Goal: Task Accomplishment & Management: Manage account settings

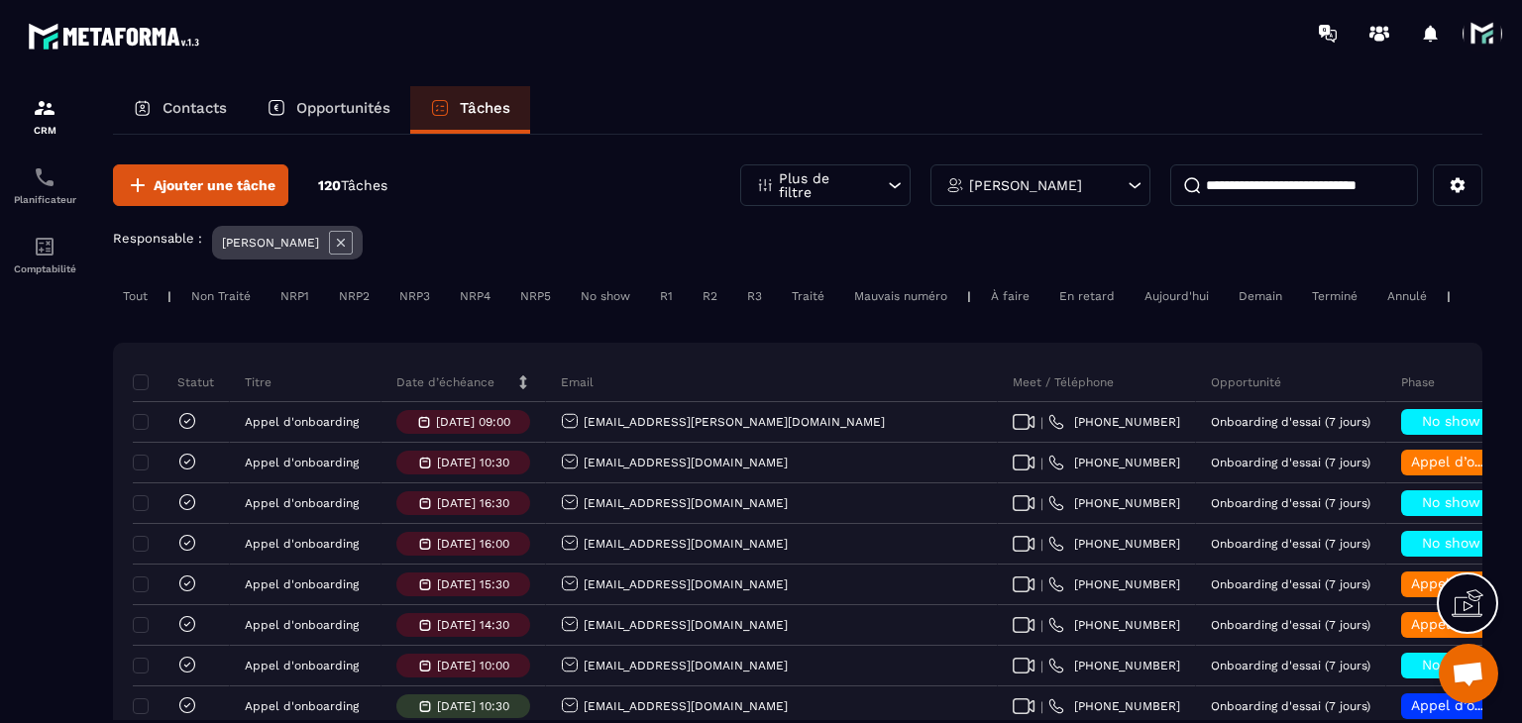
click at [437, 390] on p "Date d’échéance" at bounding box center [445, 383] width 98 height 16
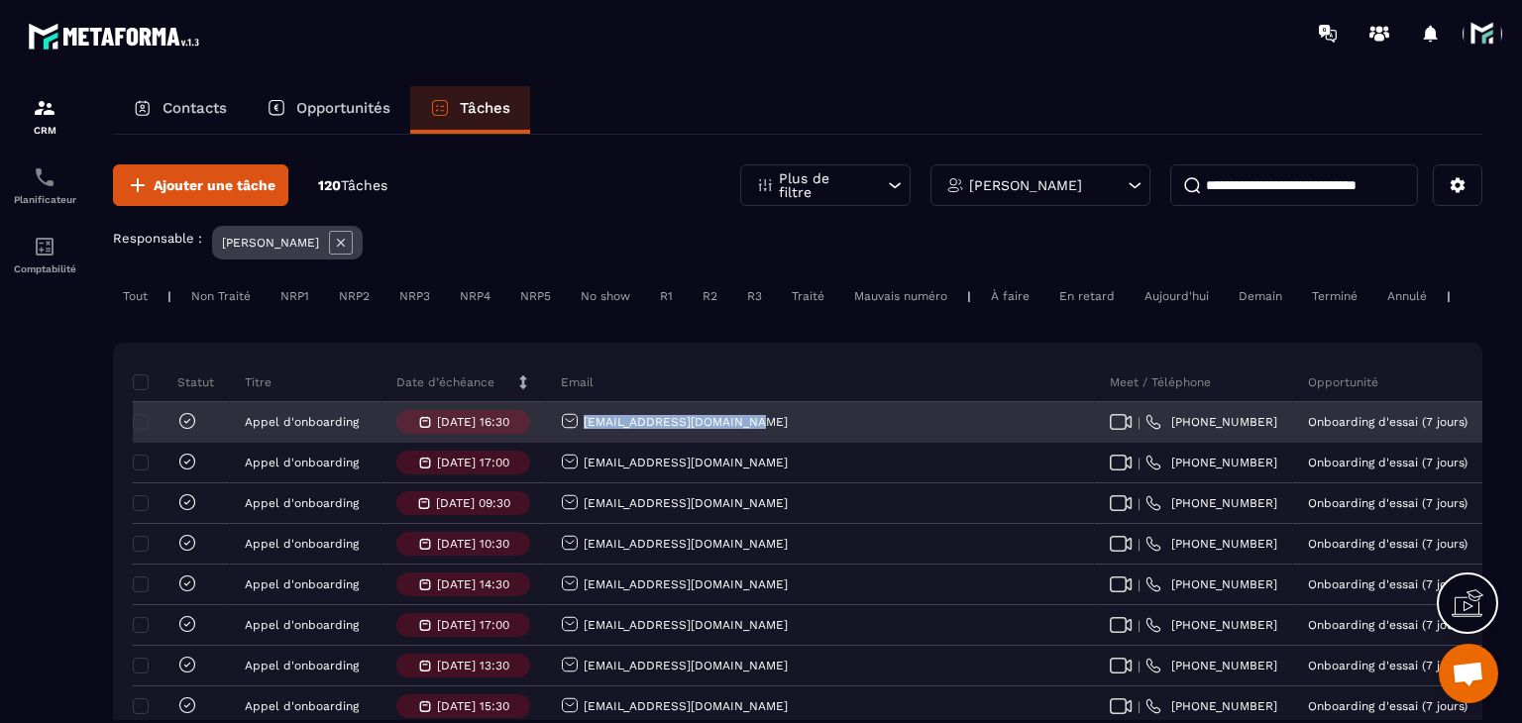
drag, startPoint x: 784, startPoint y: 433, endPoint x: 569, endPoint y: 445, distance: 215.3
click at [569, 443] on div "[EMAIL_ADDRESS][DOMAIN_NAME]" at bounding box center [820, 423] width 549 height 40
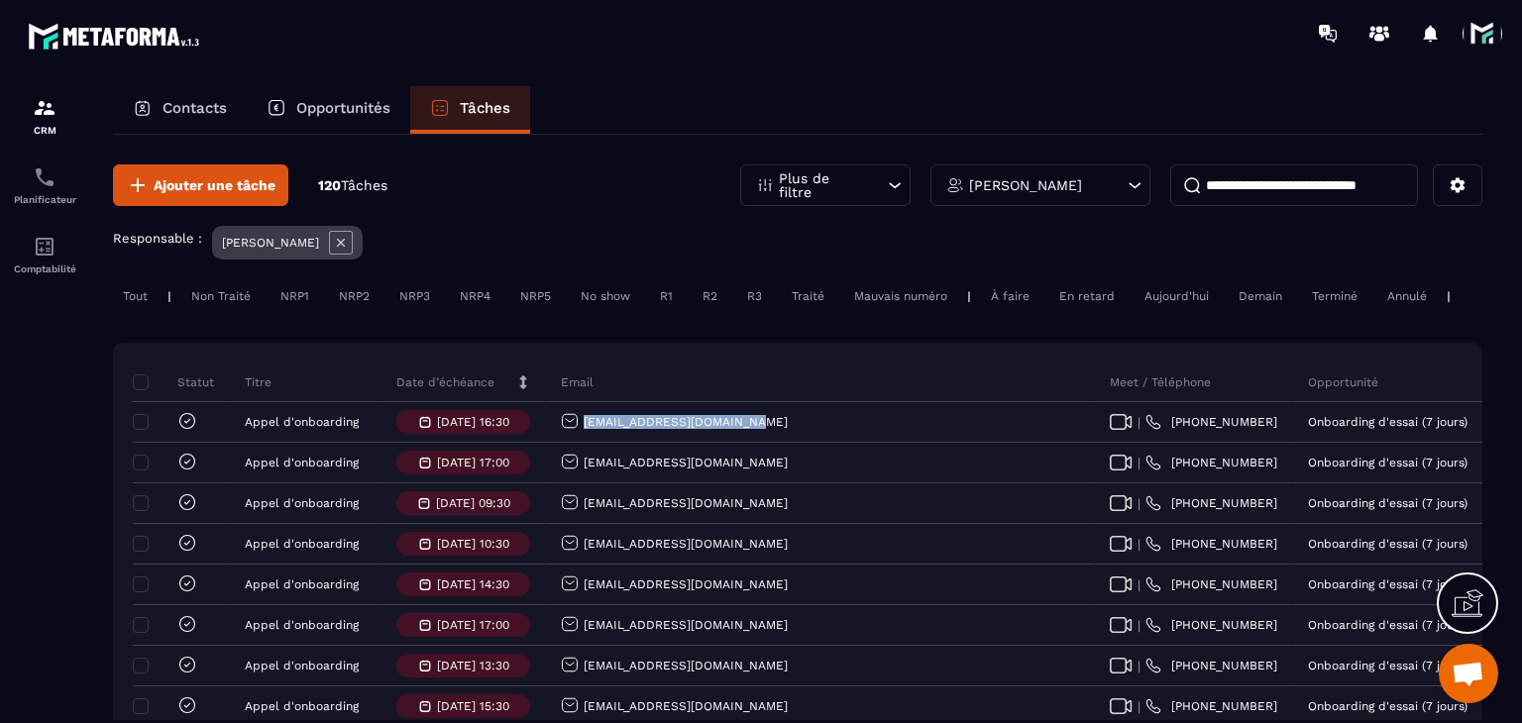
copy p "[EMAIL_ADDRESS][DOMAIN_NAME]"
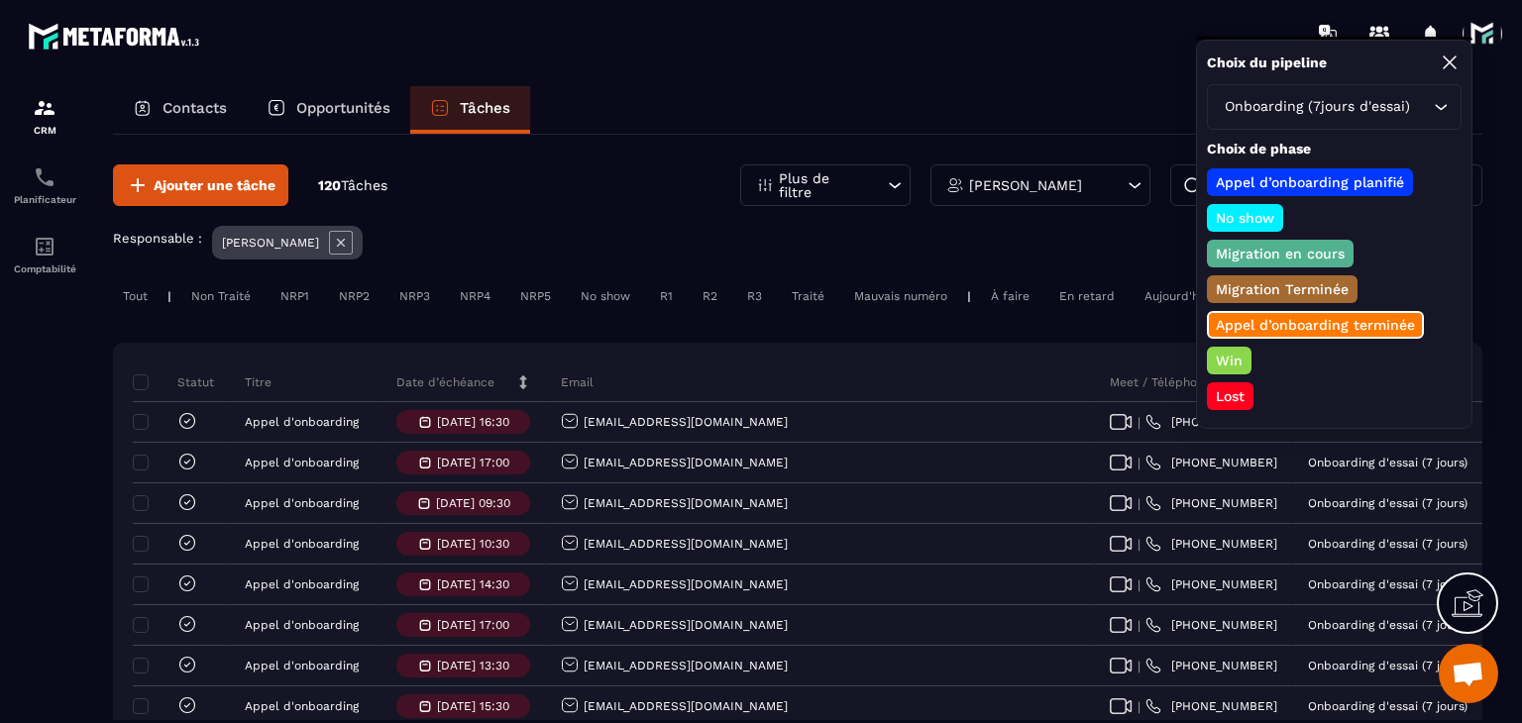
click at [1227, 353] on p "Win" at bounding box center [1229, 361] width 33 height 20
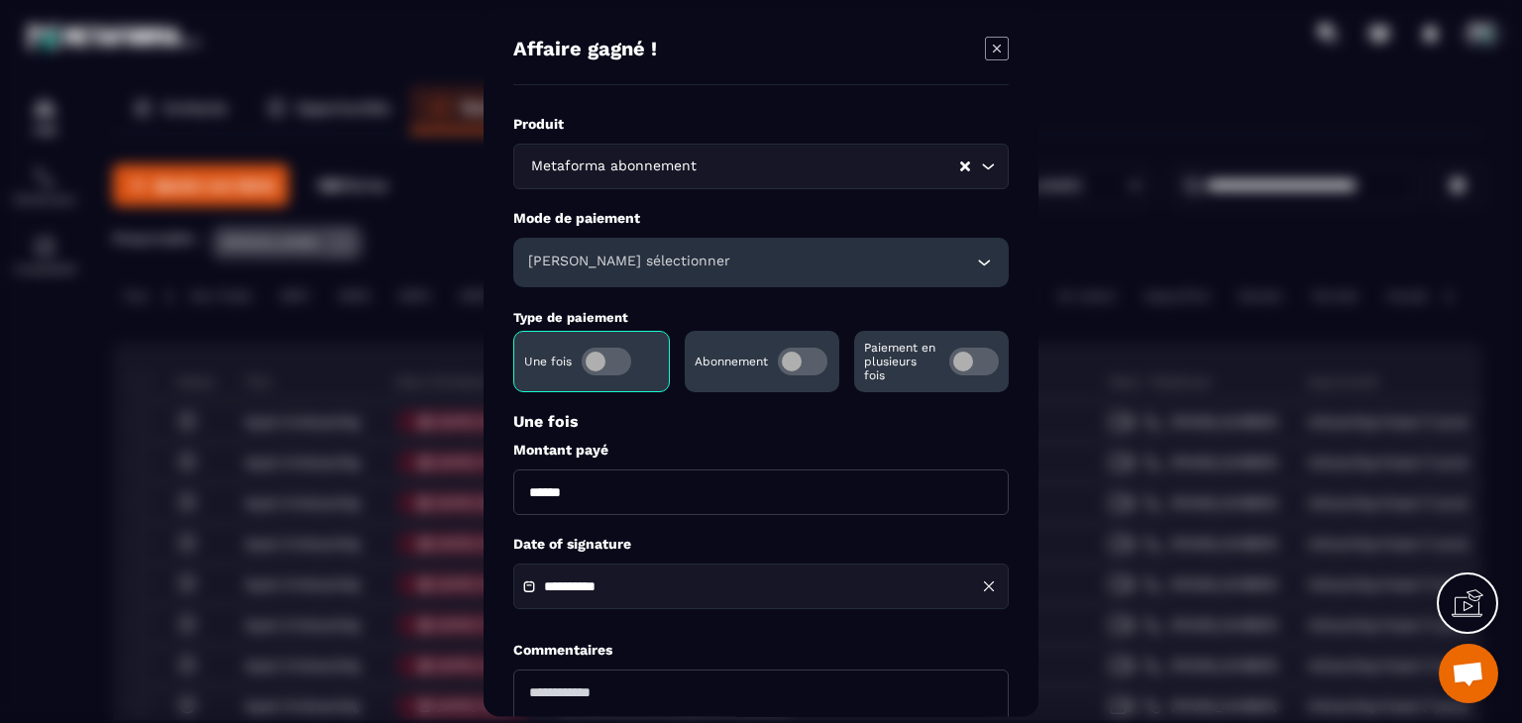
click at [801, 365] on span "Modal window" at bounding box center [803, 362] width 50 height 28
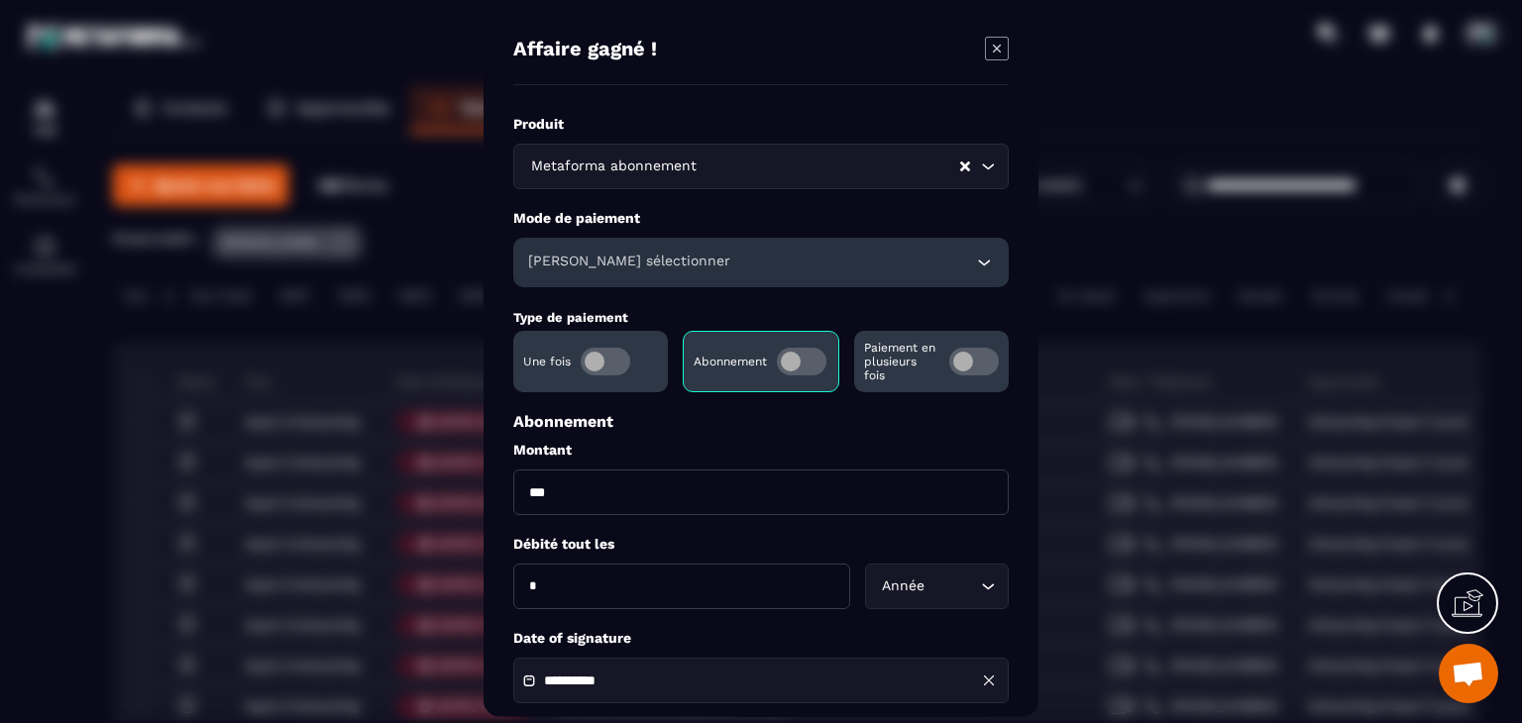
click at [749, 274] on div "[PERSON_NAME] sélectionner" at bounding box center [760, 263] width 495 height 50
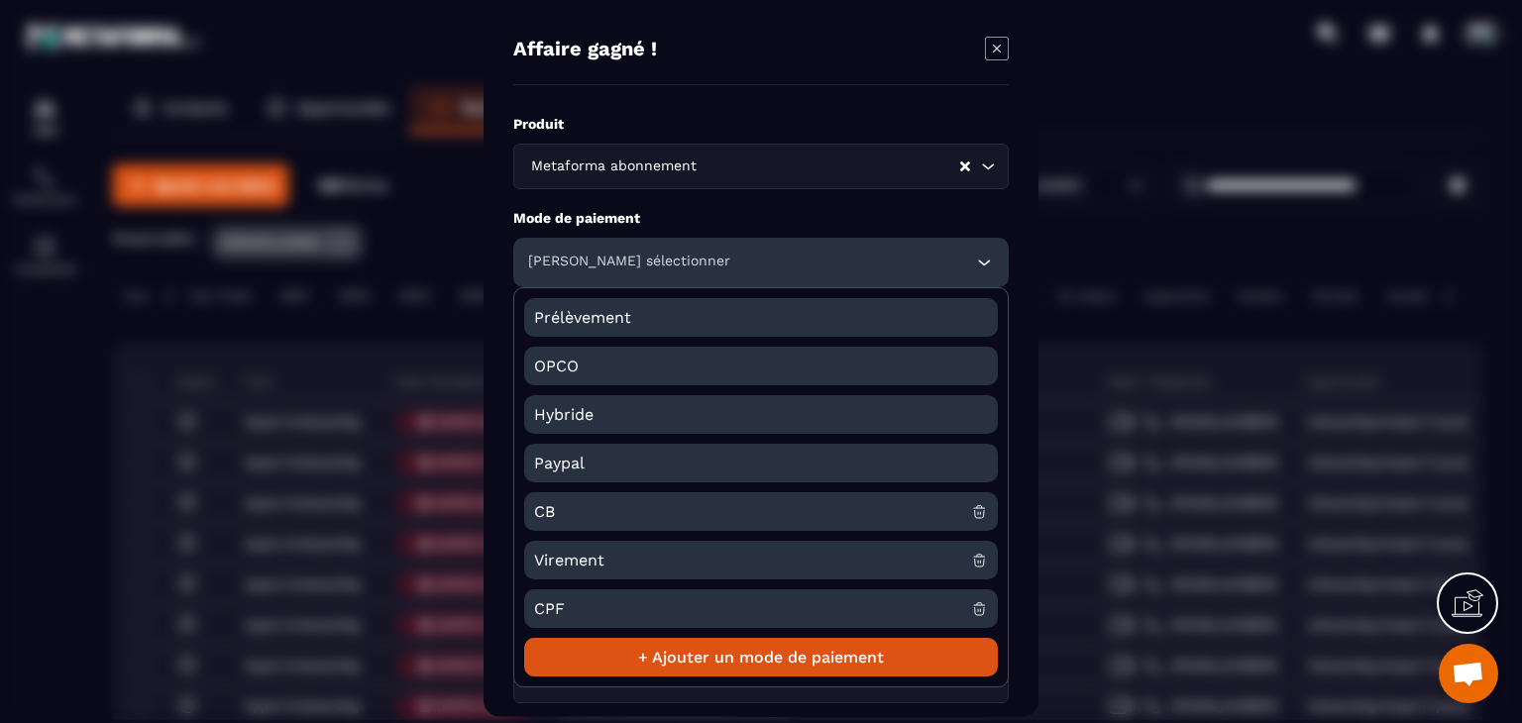
click at [582, 512] on span "CB" at bounding box center [752, 511] width 437 height 39
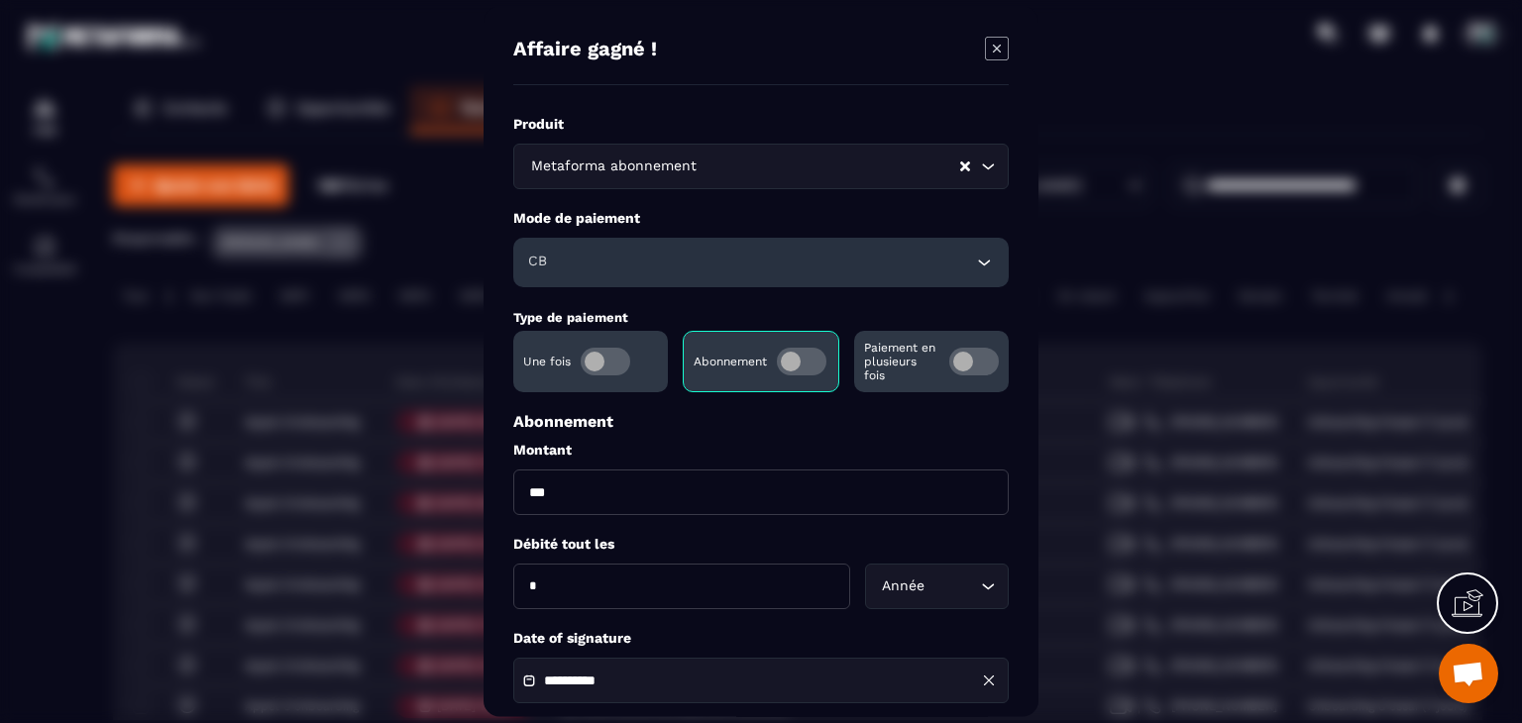
click at [553, 496] on input "***" at bounding box center [760, 493] width 495 height 46
type input "**"
click at [890, 586] on div "Année" at bounding box center [927, 587] width 102 height 22
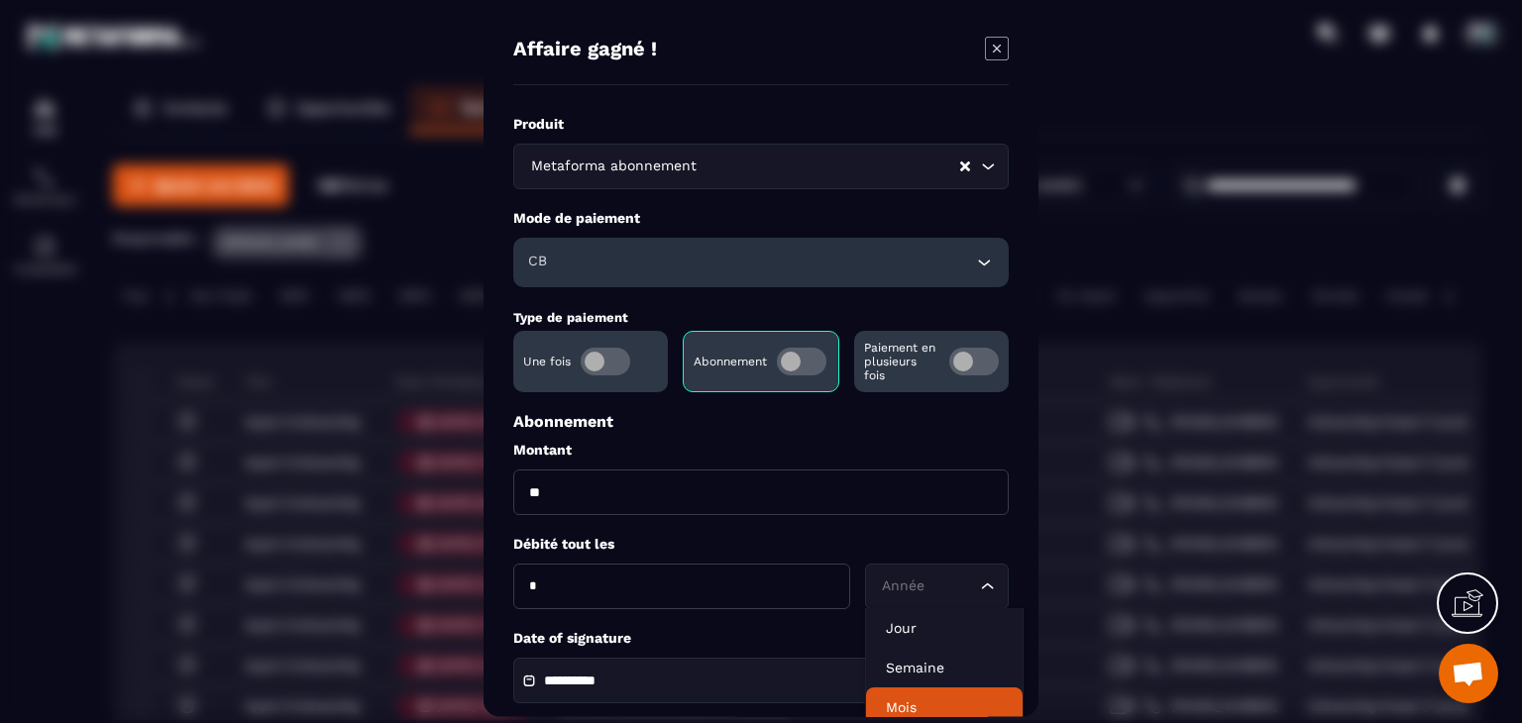
click at [902, 700] on p "Mois" at bounding box center [944, 708] width 117 height 20
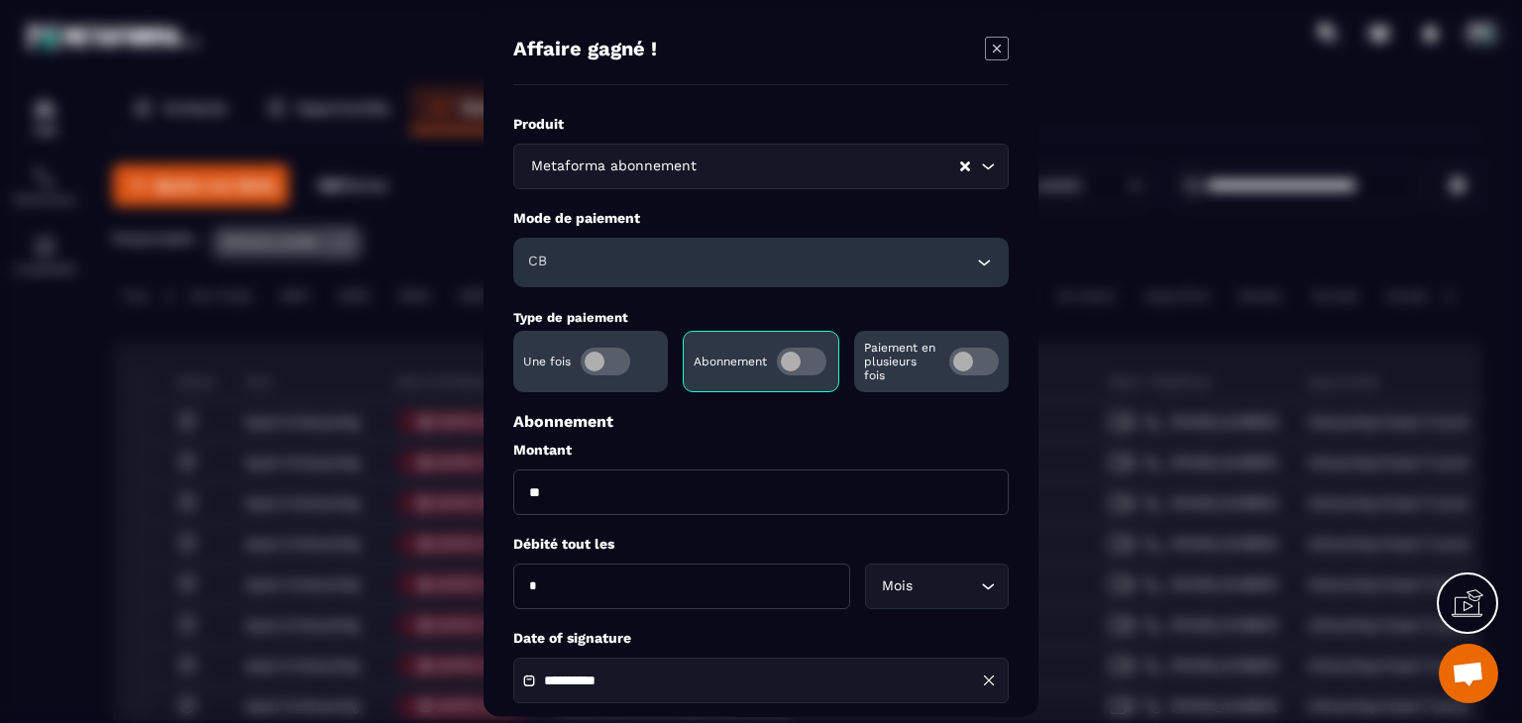
click at [644, 661] on div "**********" at bounding box center [760, 681] width 495 height 46
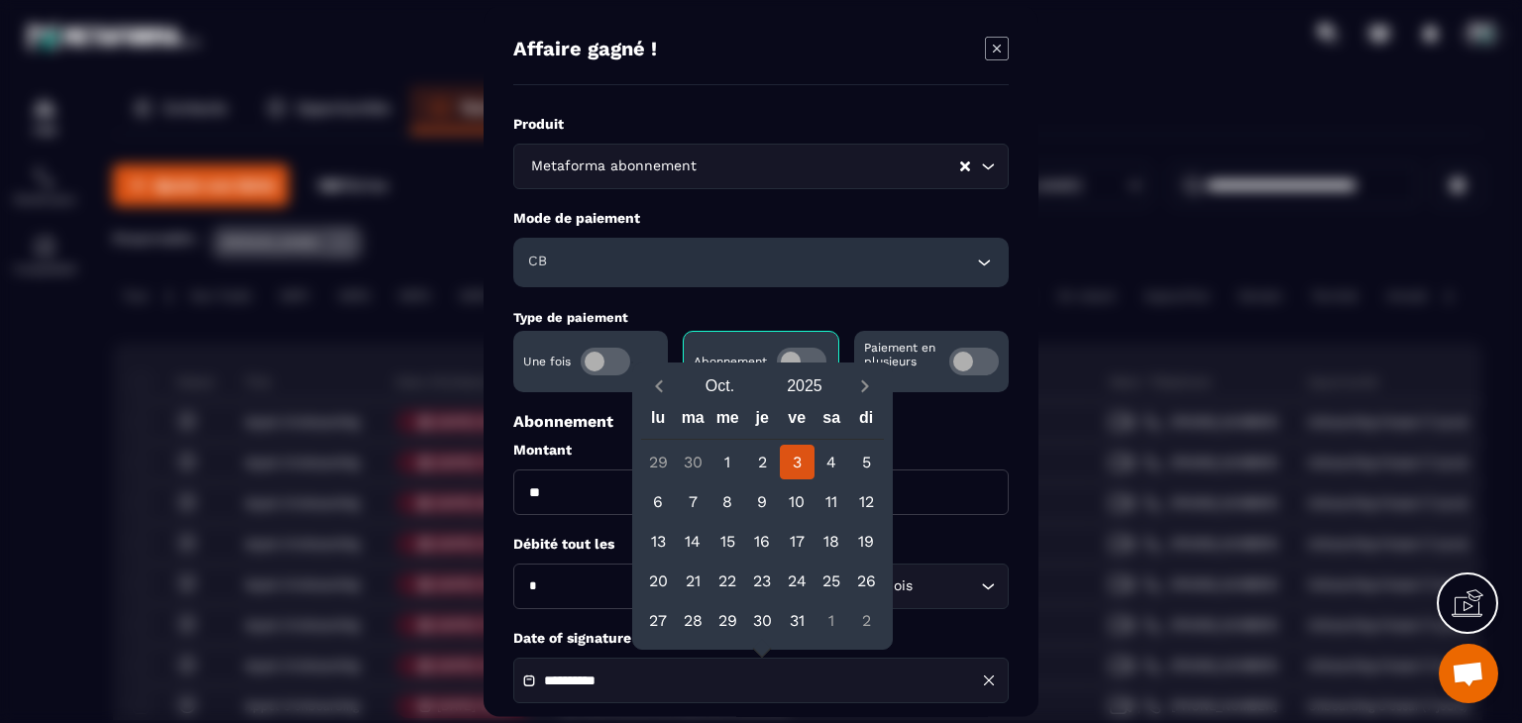
click at [661, 374] on button "Previous month" at bounding box center [659, 387] width 37 height 27
click at [661, 375] on span "Previous month" at bounding box center [659, 387] width 25 height 25
click at [721, 543] on div "16" at bounding box center [727, 541] width 35 height 35
type input "**********"
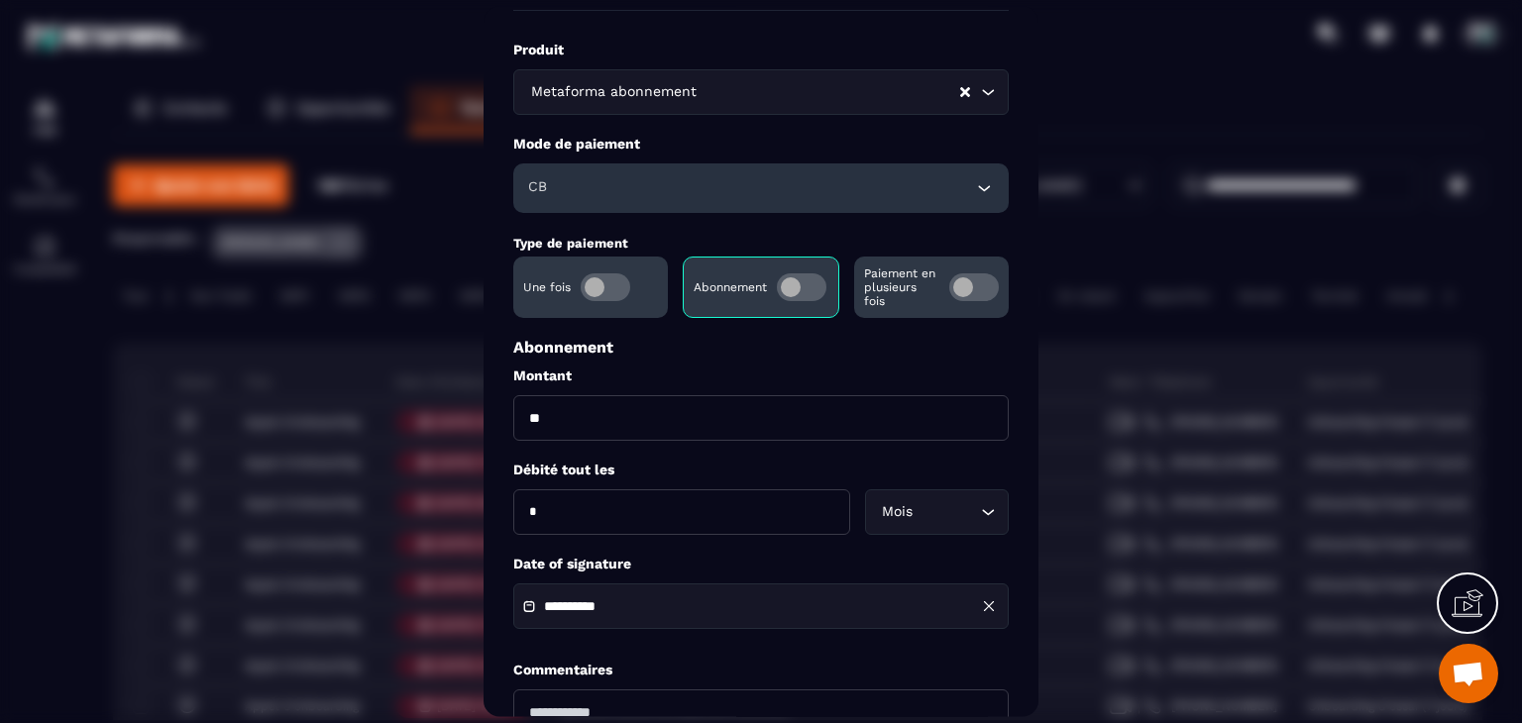
scroll to position [285, 0]
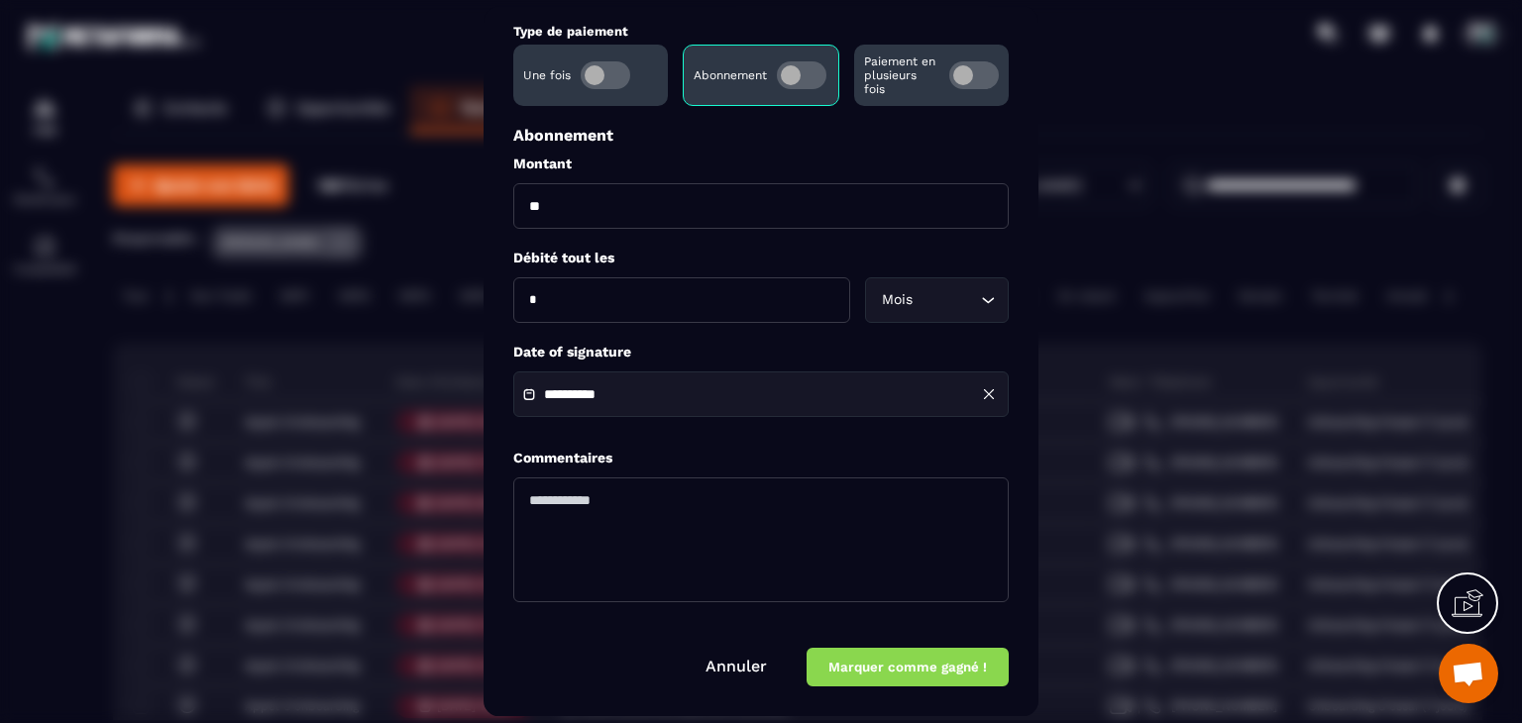
click at [914, 671] on button "Marquer comme gagné !" at bounding box center [908, 668] width 202 height 39
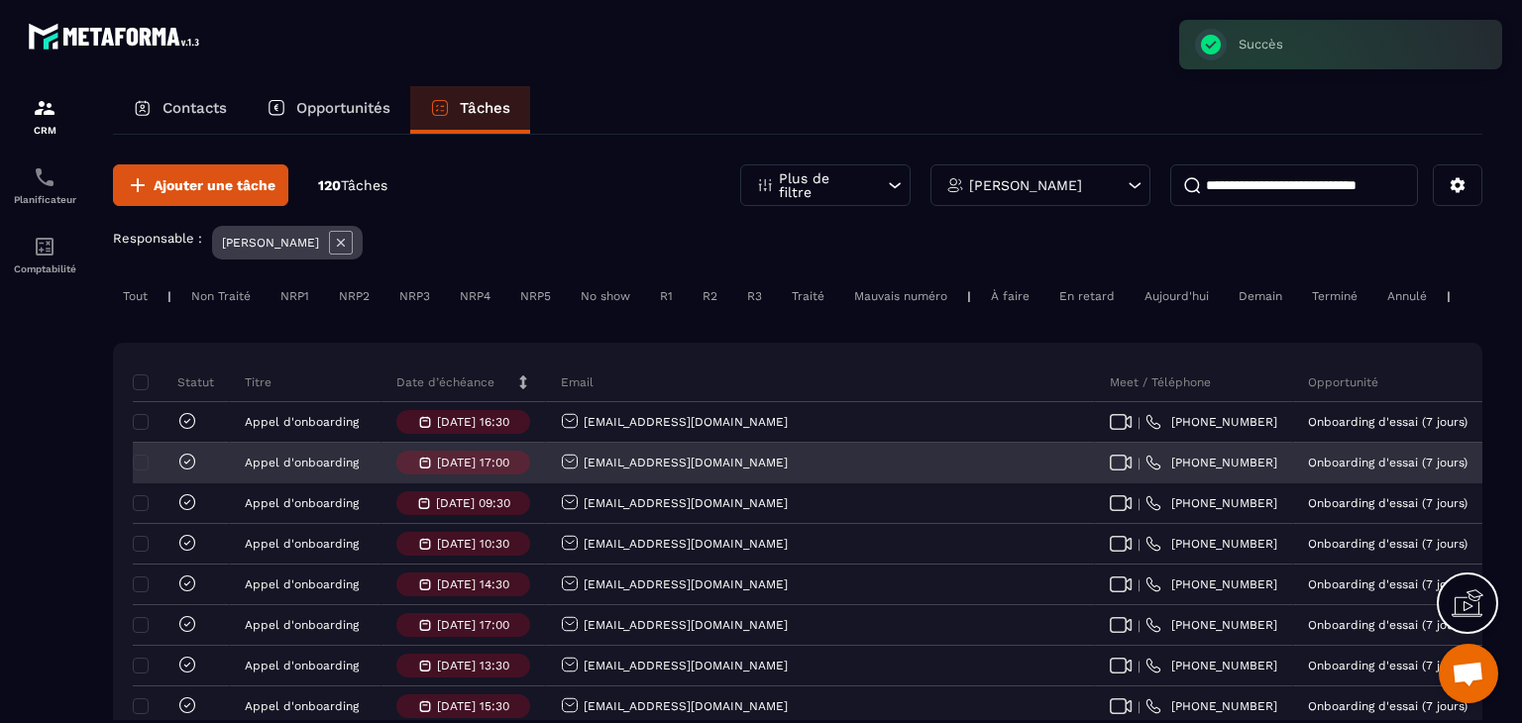
drag, startPoint x: 591, startPoint y: 483, endPoint x: 671, endPoint y: 481, distance: 80.3
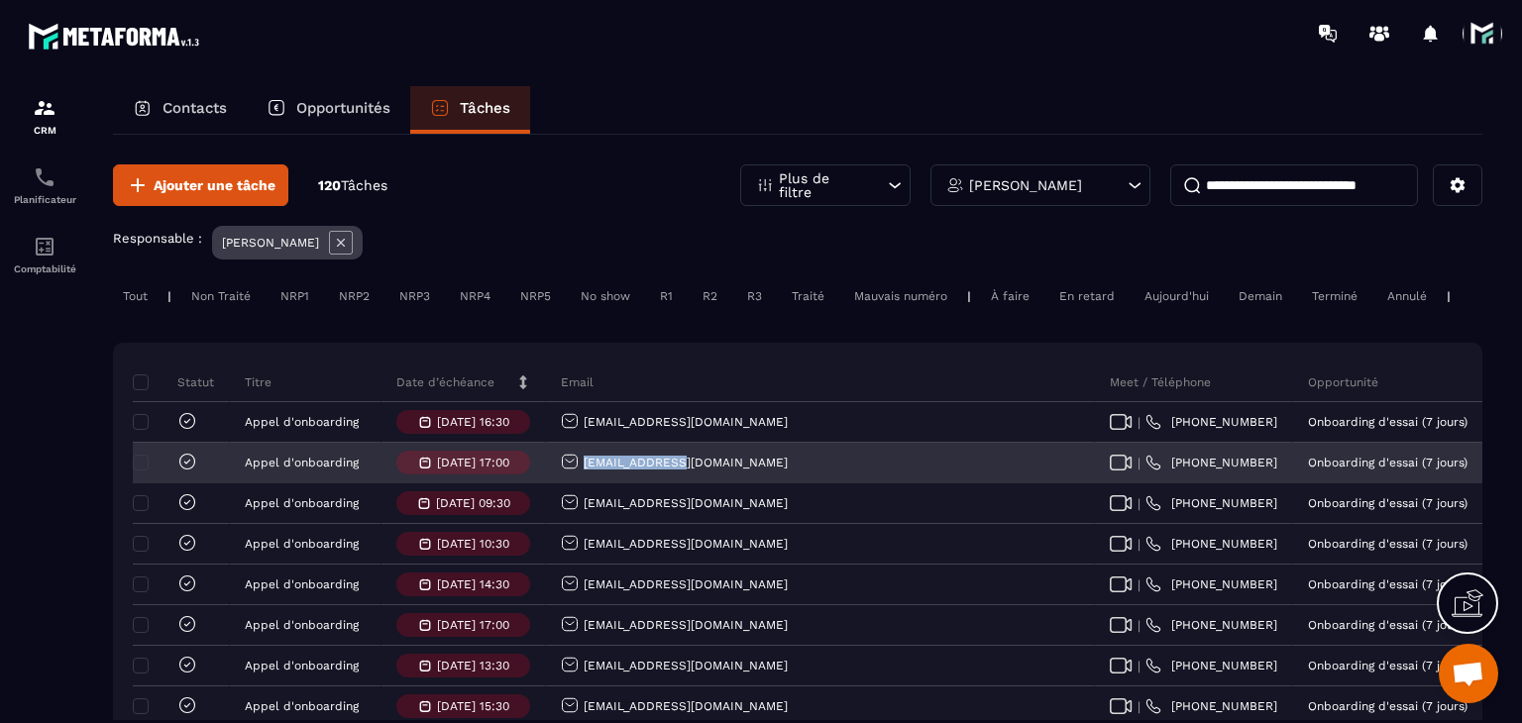
drag, startPoint x: 689, startPoint y: 481, endPoint x: 584, endPoint y: 490, distance: 105.5
click at [584, 484] on div "[EMAIL_ADDRESS][DOMAIN_NAME]" at bounding box center [820, 464] width 549 height 40
copy p "[EMAIL_ADDRESS][DOMAIN_NAME]"
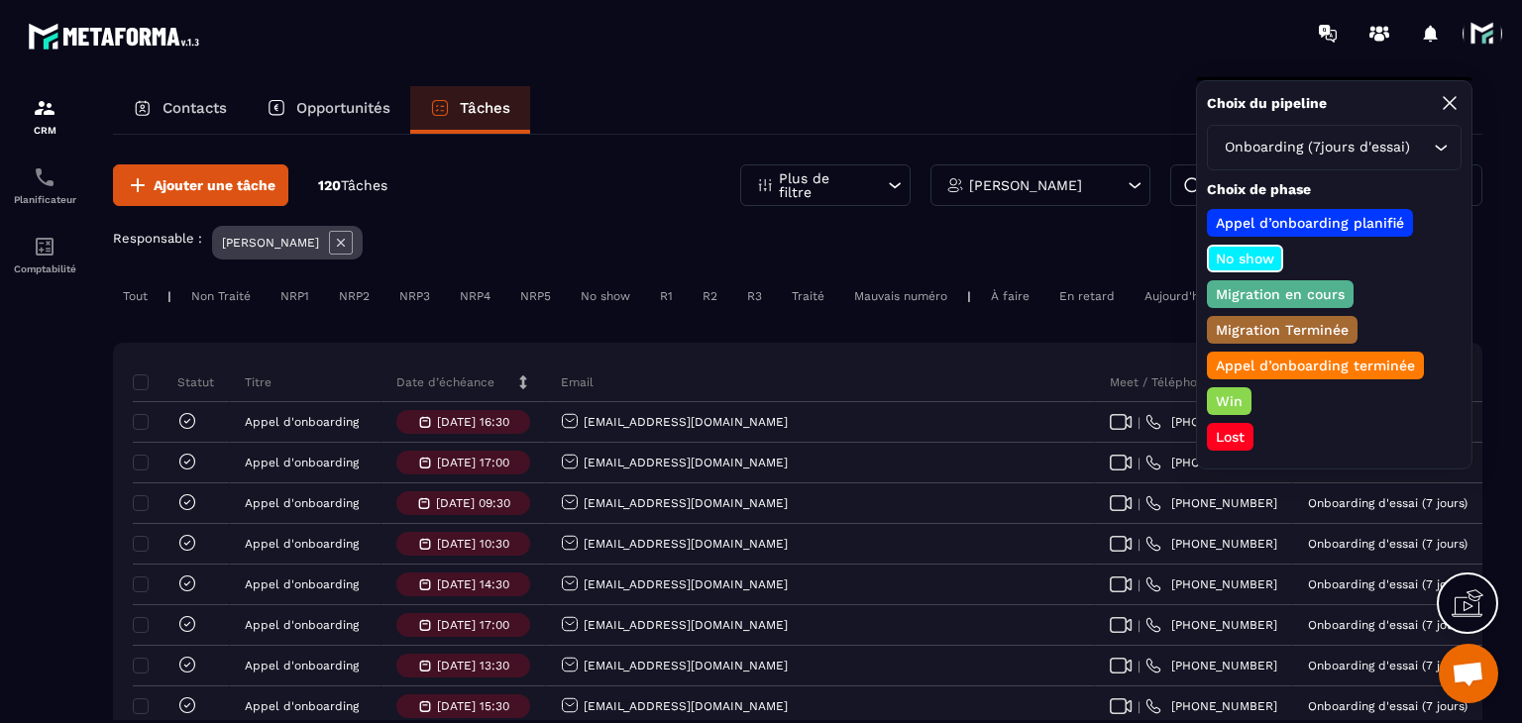
click at [1237, 387] on div "Win" at bounding box center [1229, 401] width 45 height 28
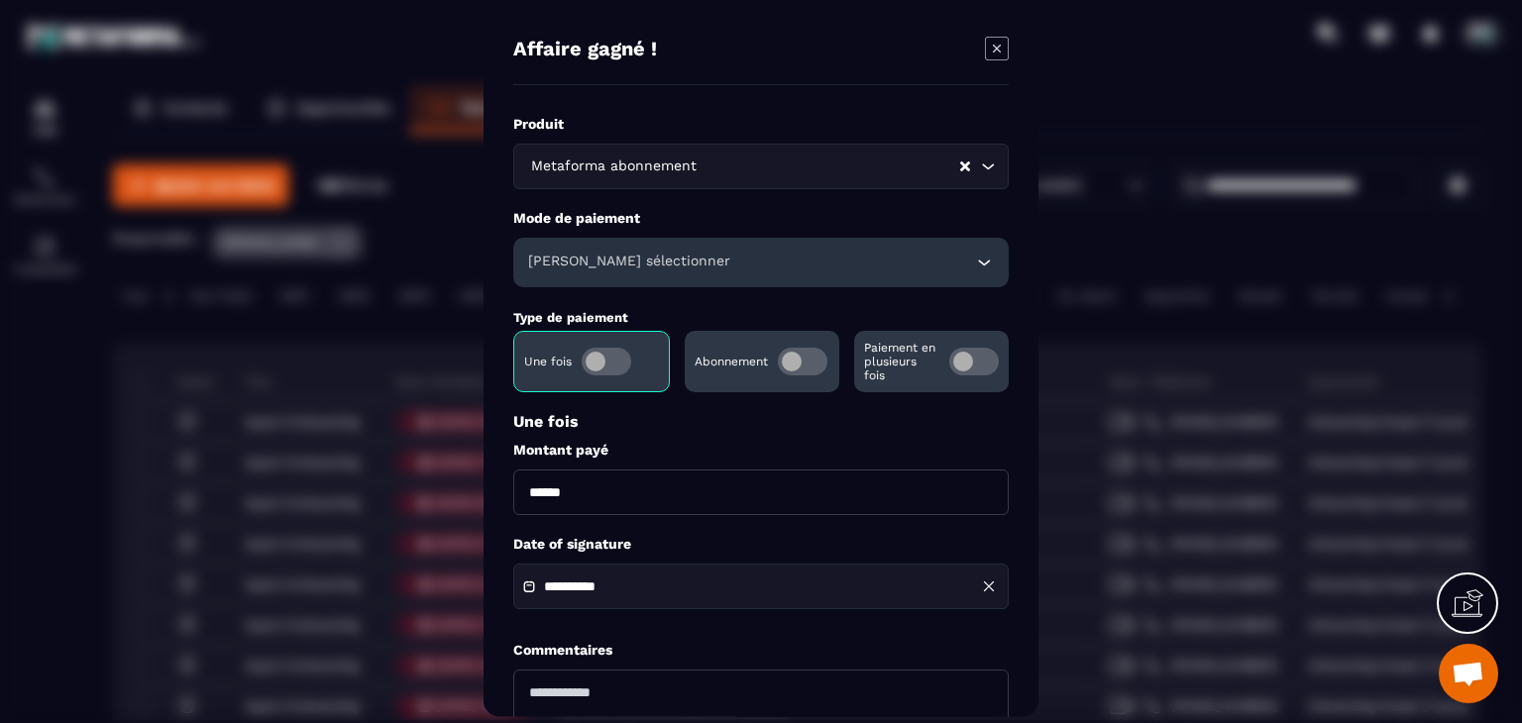
click at [811, 358] on span "Modal window" at bounding box center [803, 362] width 50 height 28
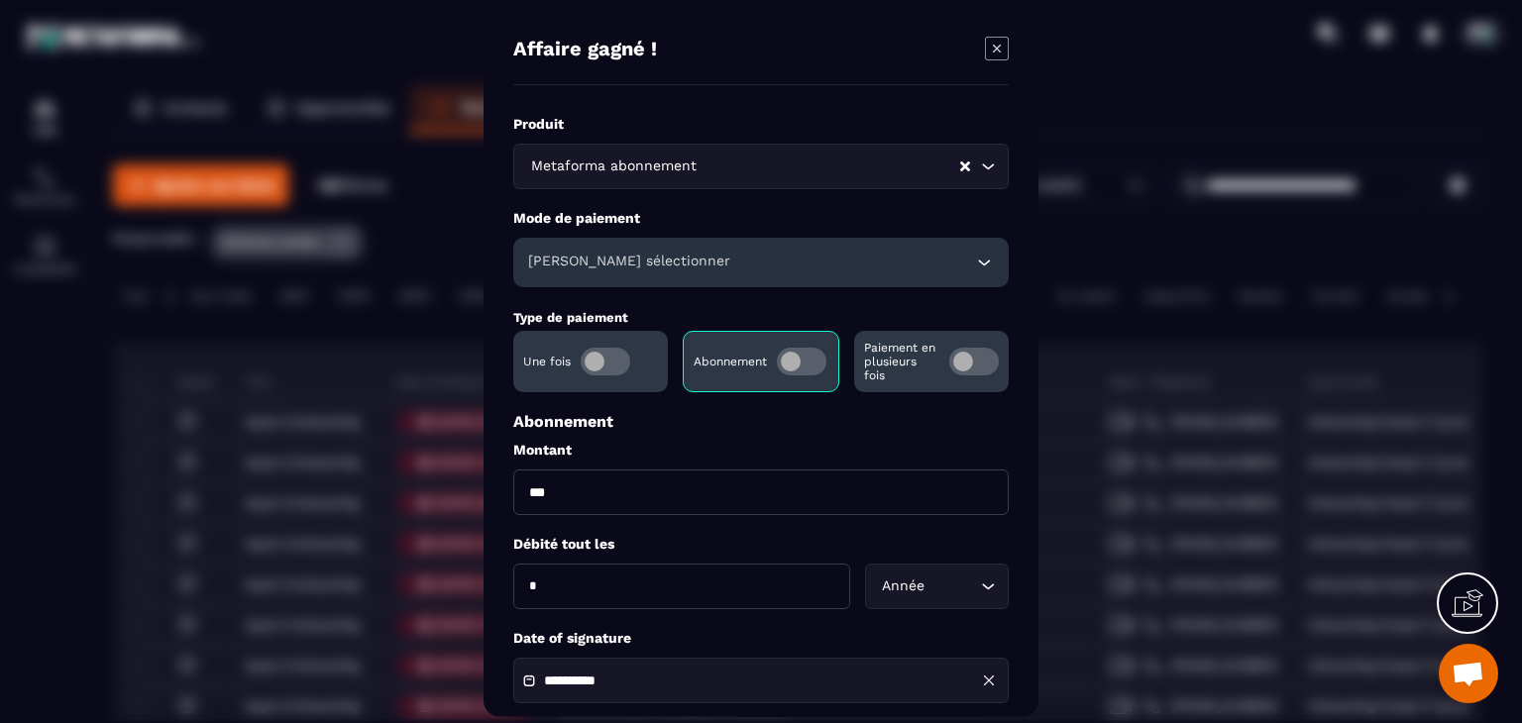
click at [556, 276] on div "[PERSON_NAME] sélectionner" at bounding box center [760, 263] width 495 height 50
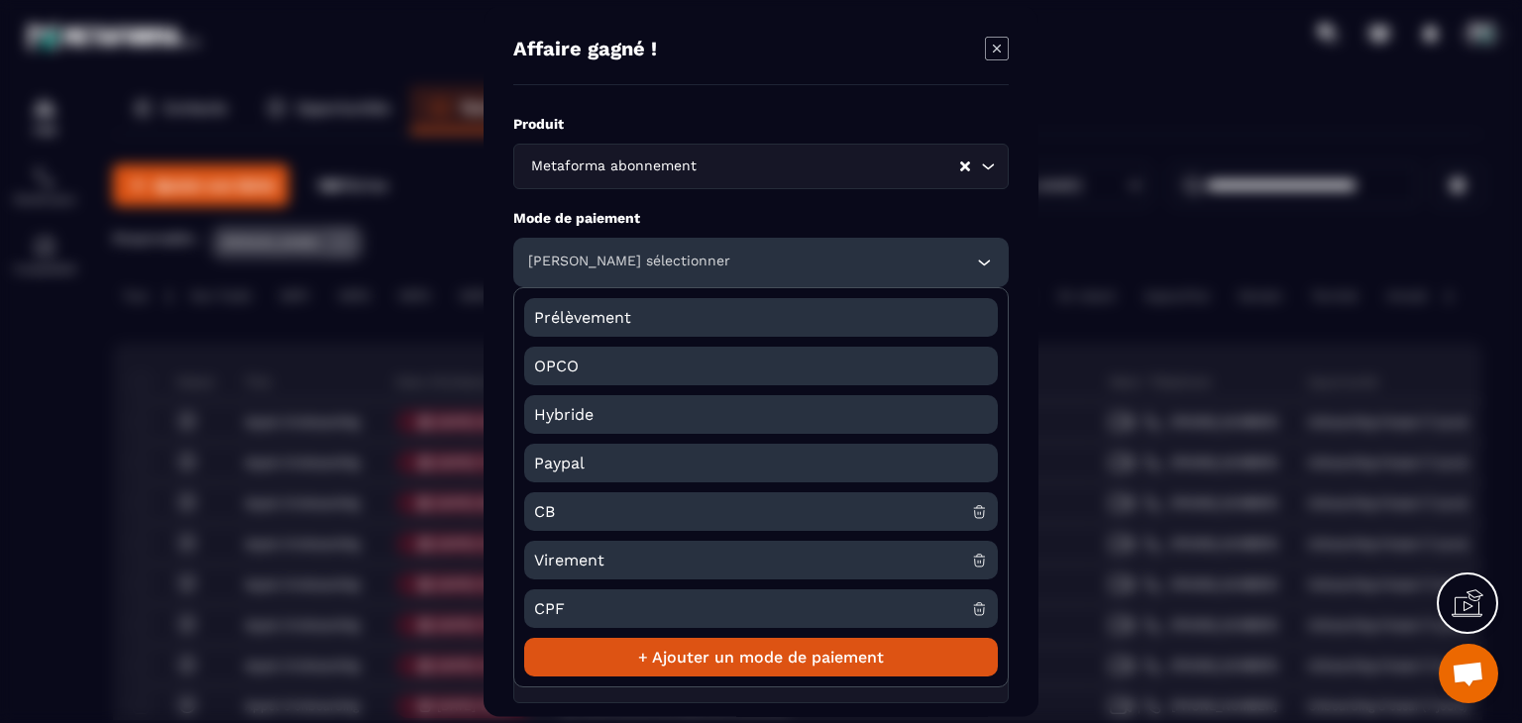
click at [565, 505] on span "CB" at bounding box center [752, 511] width 437 height 39
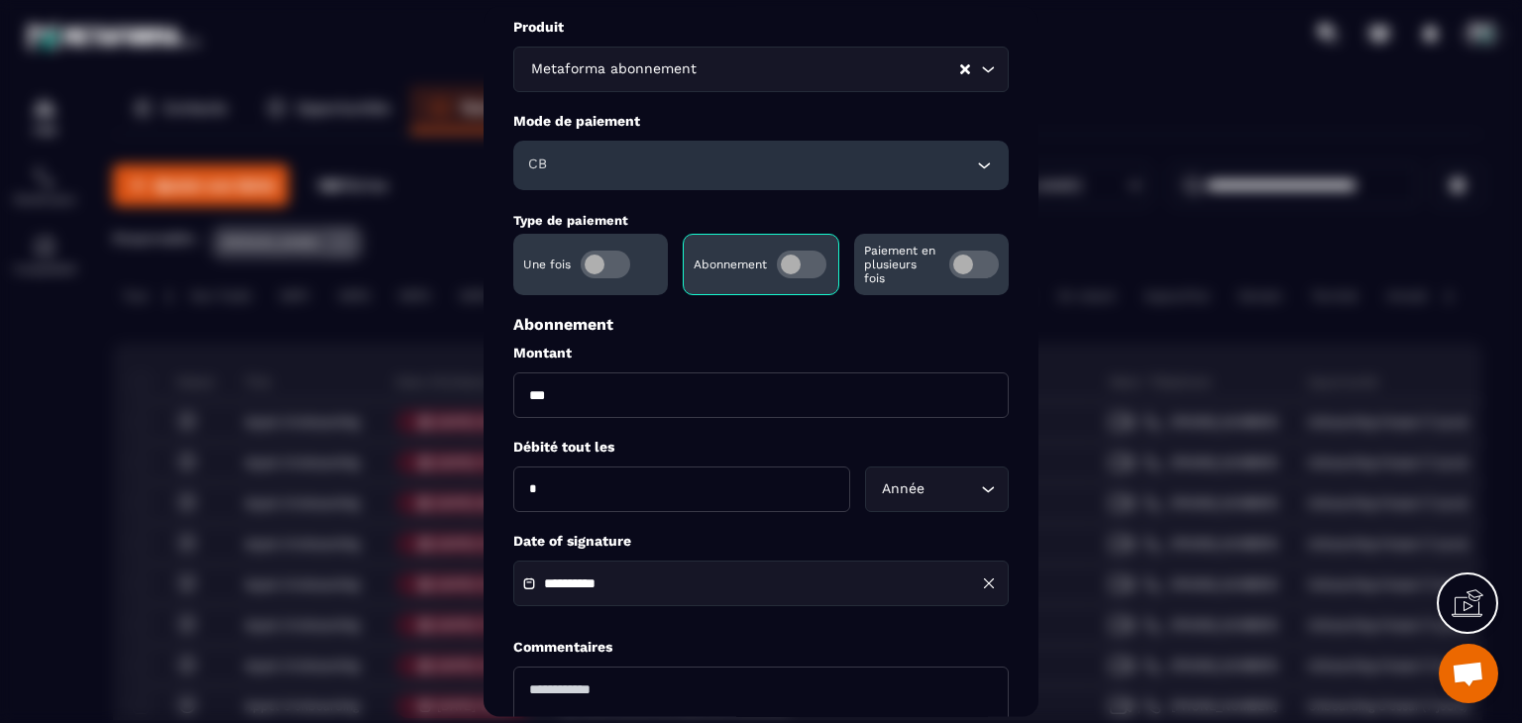
scroll to position [198, 0]
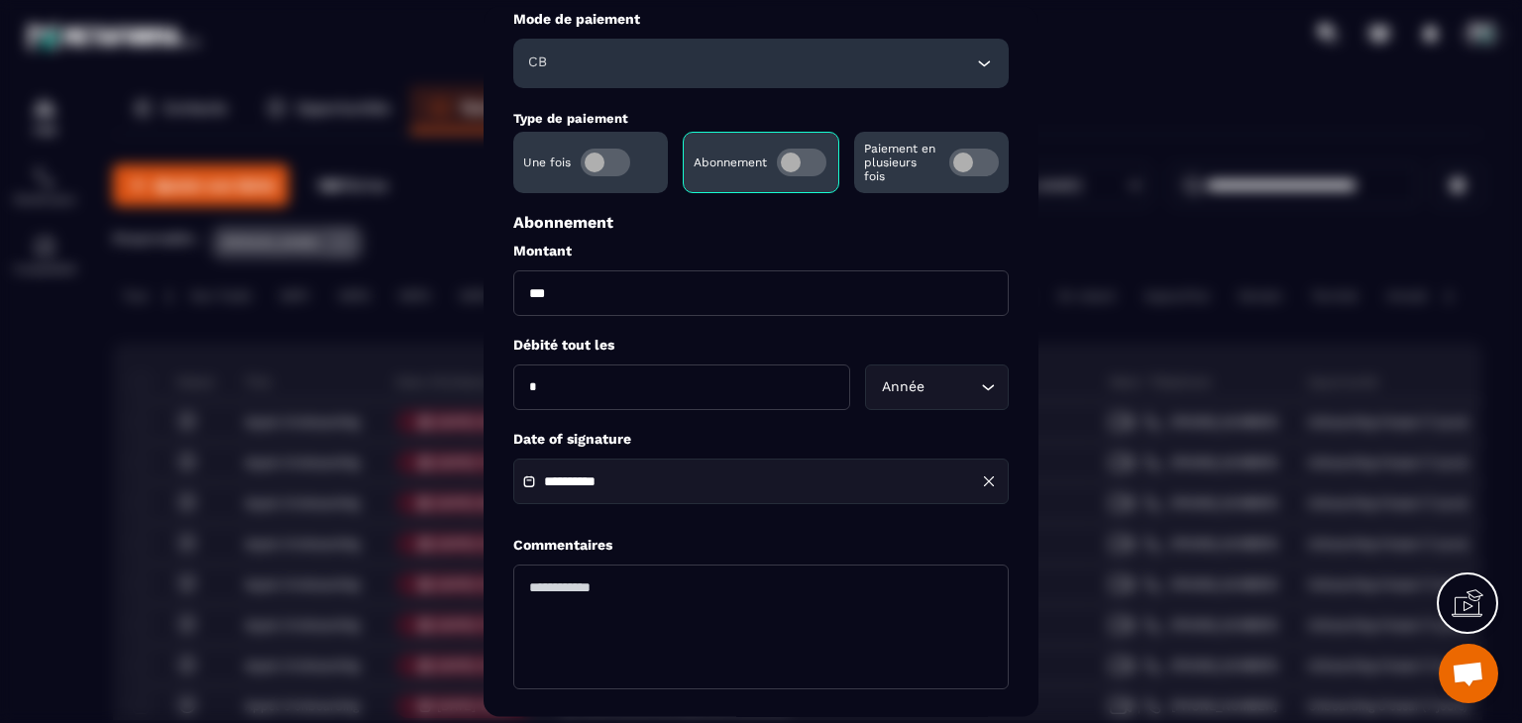
click at [623, 496] on div "**********" at bounding box center [760, 483] width 495 height 46
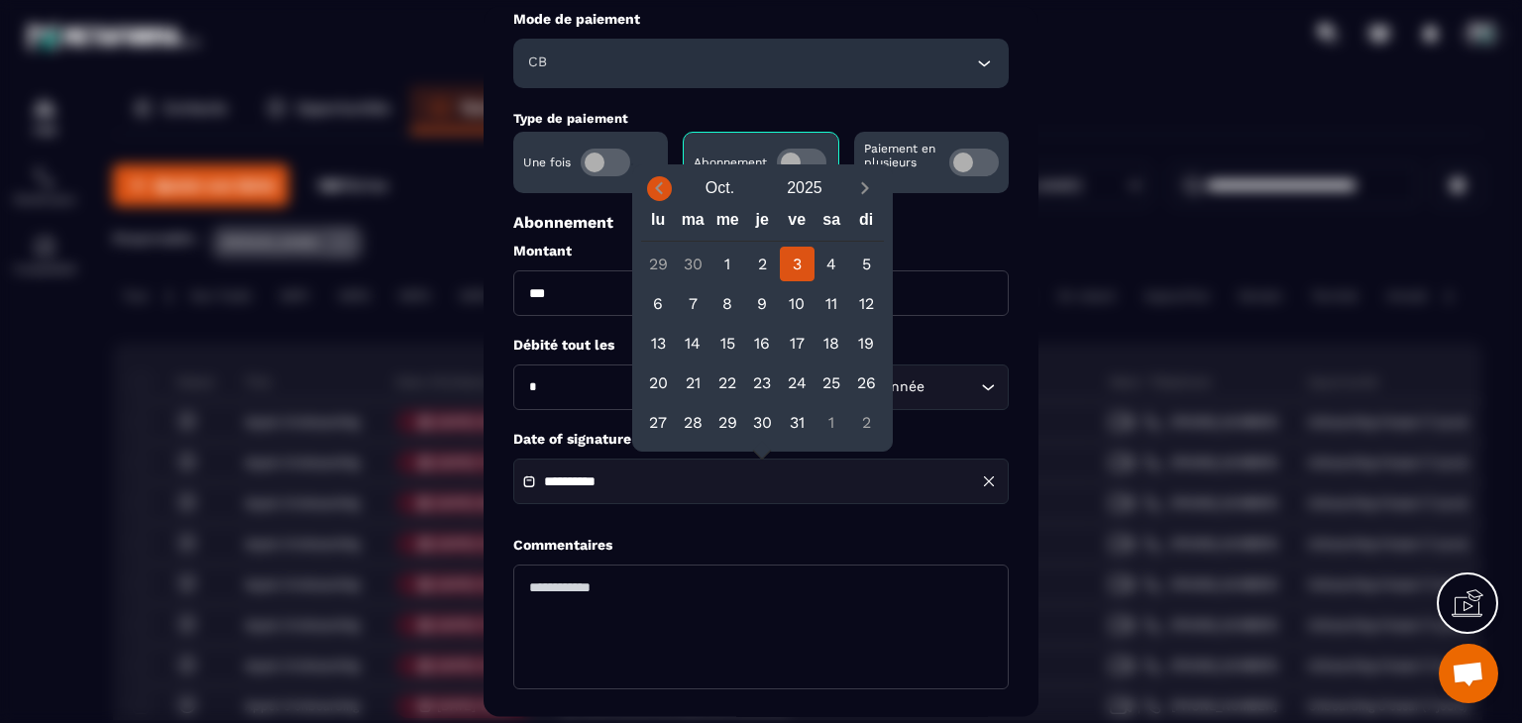
click at [664, 195] on icon "Previous month" at bounding box center [659, 188] width 20 height 20
click at [757, 304] on div "10" at bounding box center [762, 303] width 35 height 35
type input "**********"
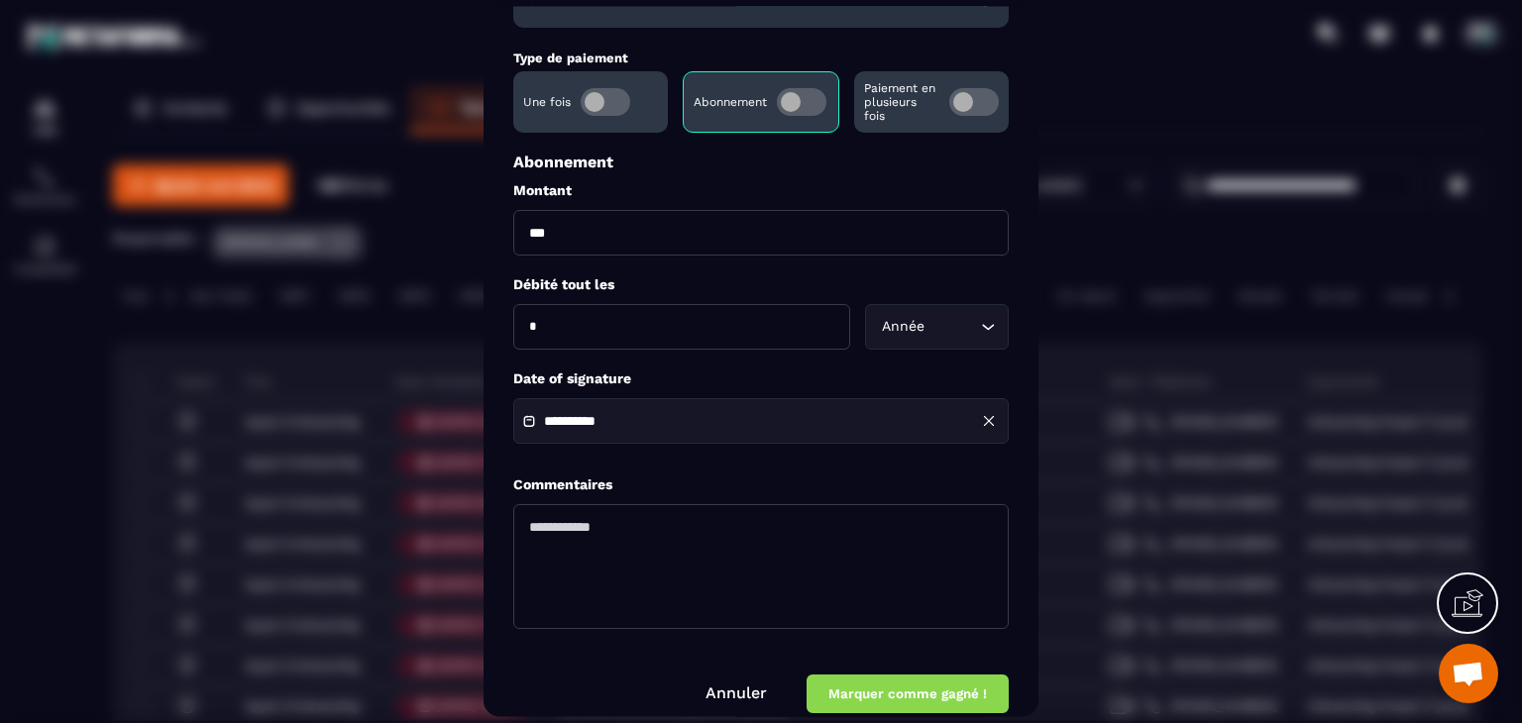
scroll to position [285, 0]
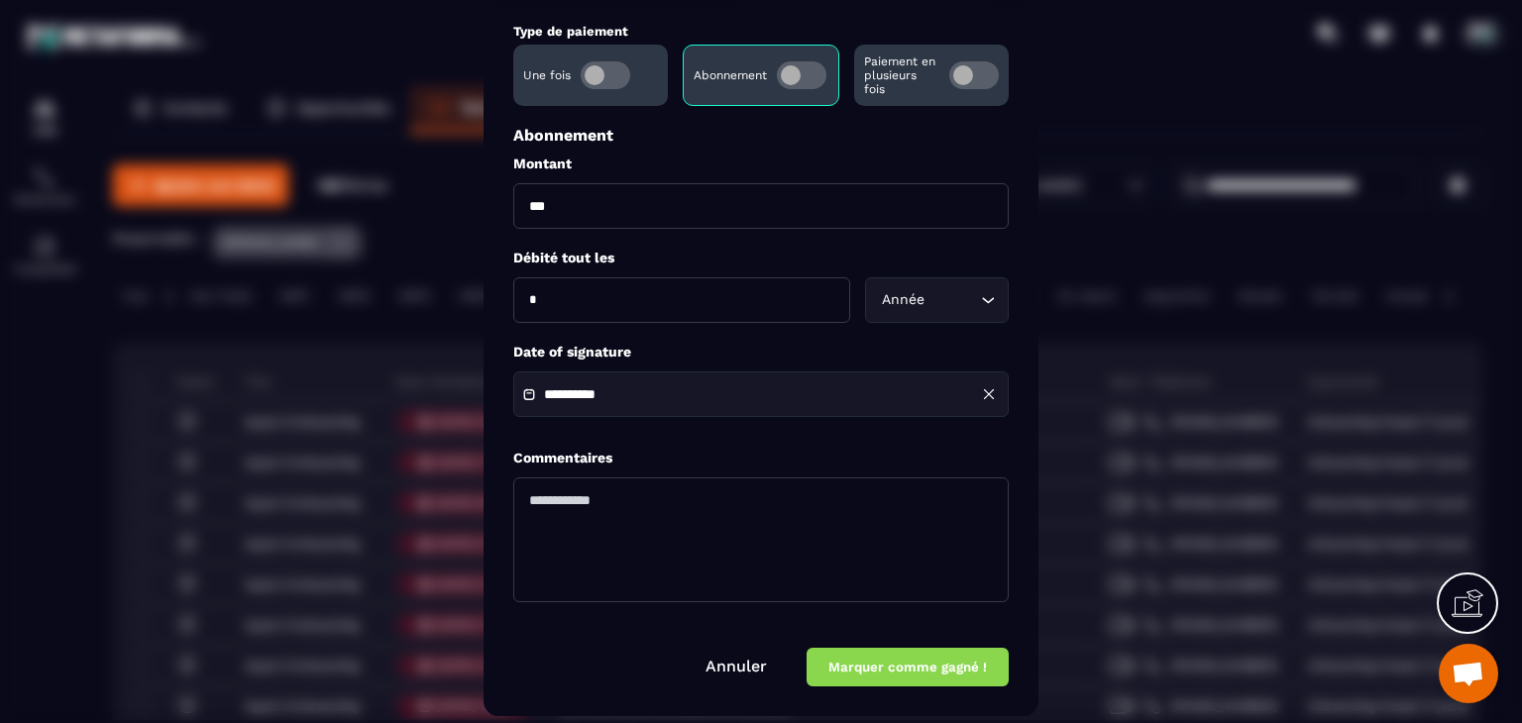
click at [859, 667] on button "Marquer comme gagné !" at bounding box center [908, 668] width 202 height 39
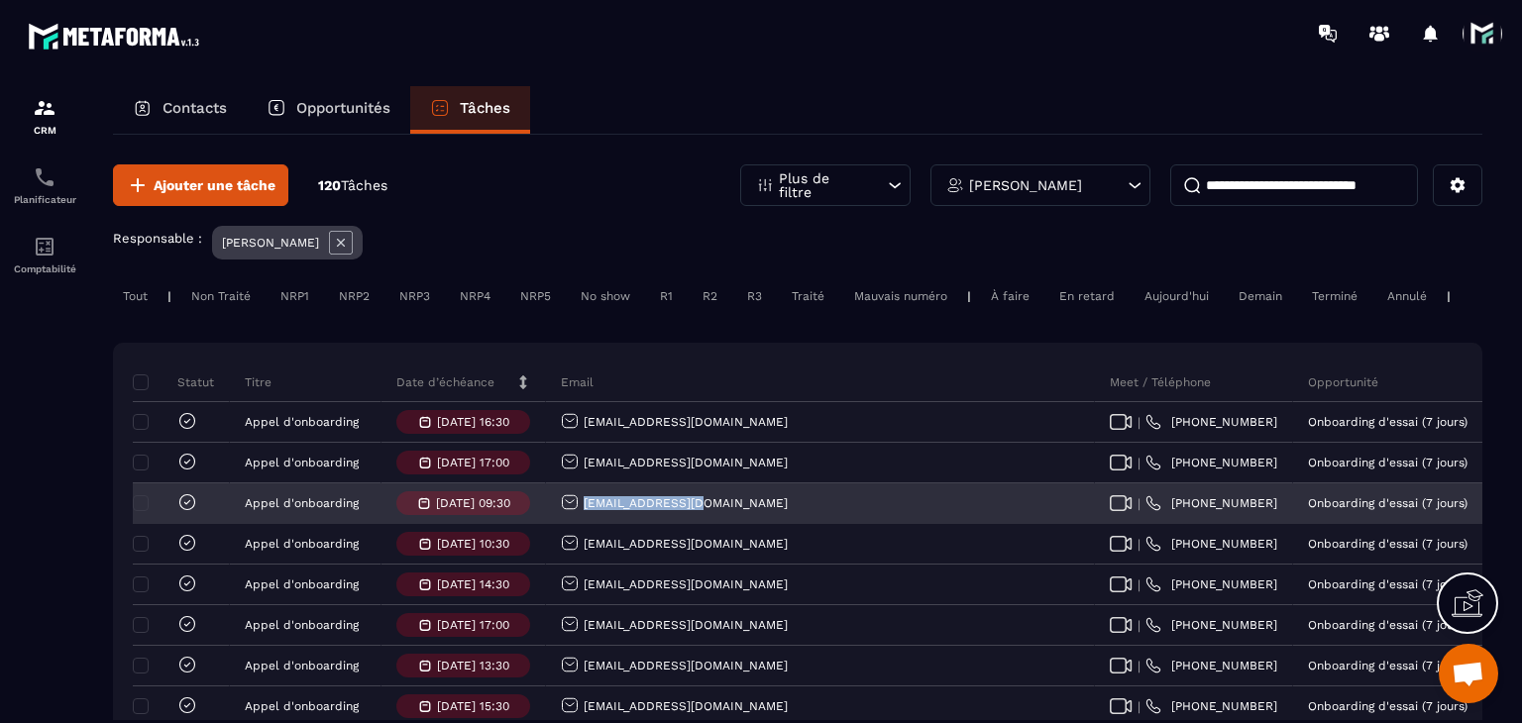
drag, startPoint x: 723, startPoint y: 508, endPoint x: 580, endPoint y: 527, distance: 144.9
click at [580, 524] on div "[EMAIL_ADDRESS][DOMAIN_NAME]" at bounding box center [820, 505] width 549 height 40
copy p "[EMAIL_ADDRESS][DOMAIN_NAME]"
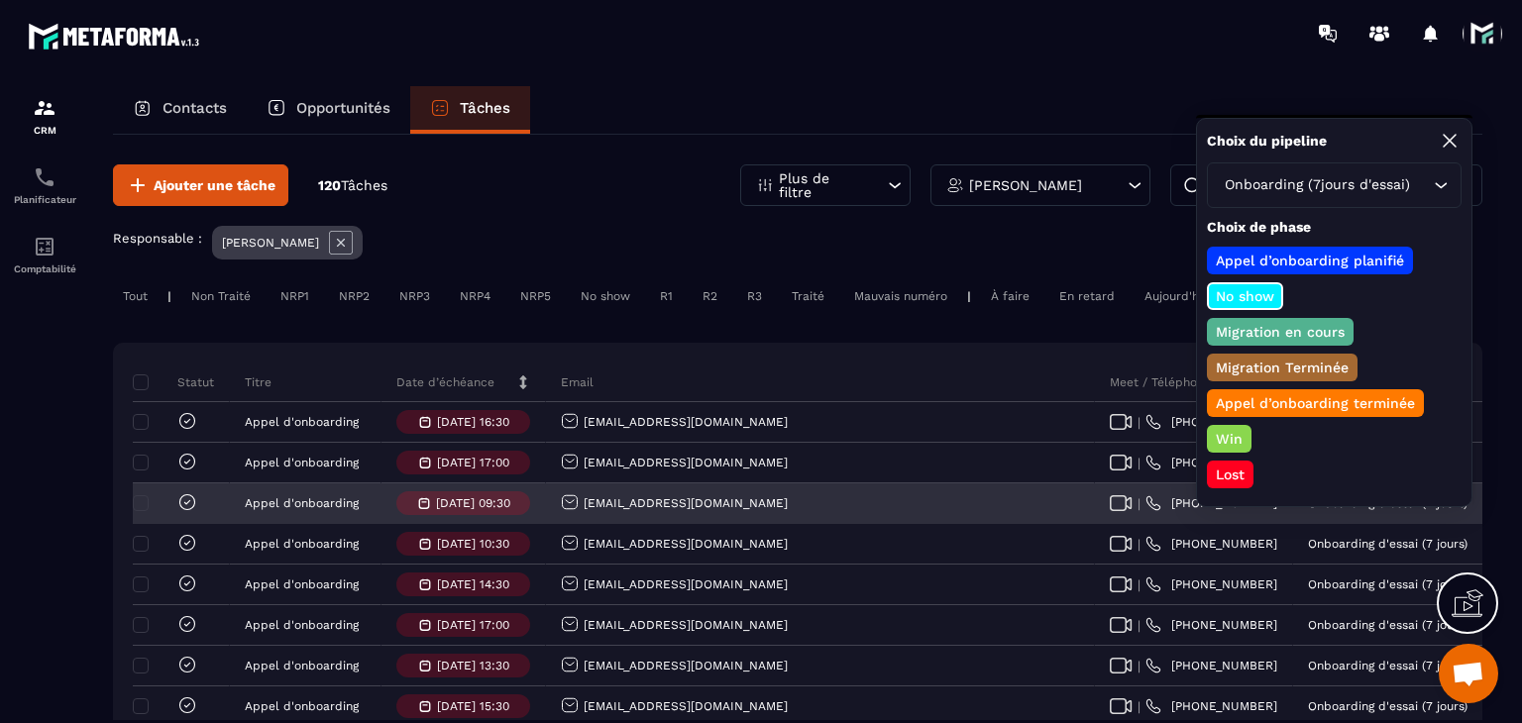
click at [674, 514] on div "[EMAIL_ADDRESS][DOMAIN_NAME]" at bounding box center [674, 503] width 227 height 21
